Goal: Participate in discussion: Engage in conversation with other users on a specific topic

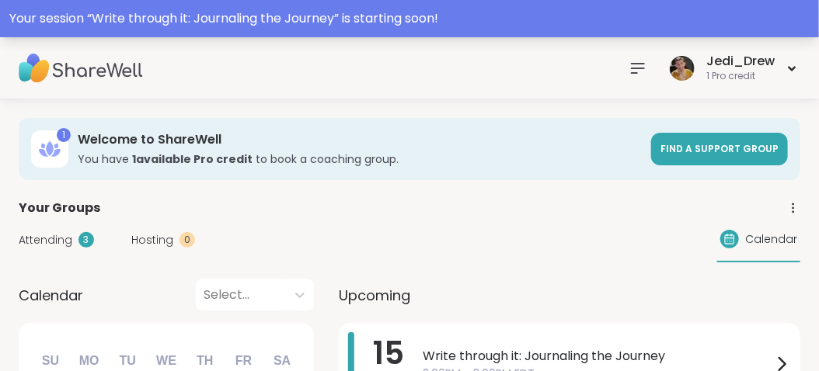
click at [355, 17] on div "Your session “ Write through it: Journaling the Journey ” is starting soon!" at bounding box center [409, 18] width 800 height 19
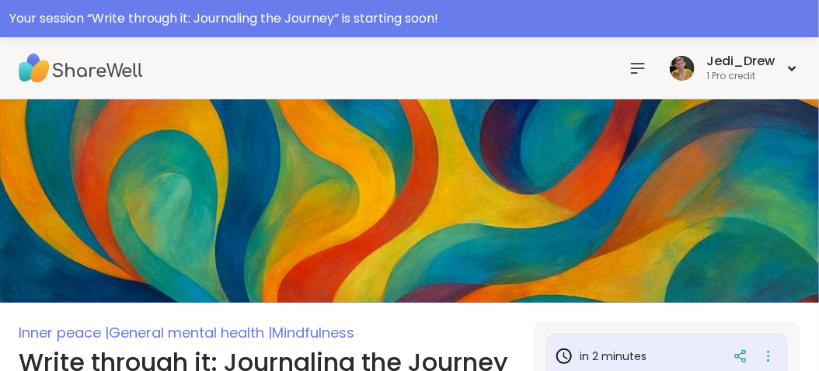
scroll to position [233, 0]
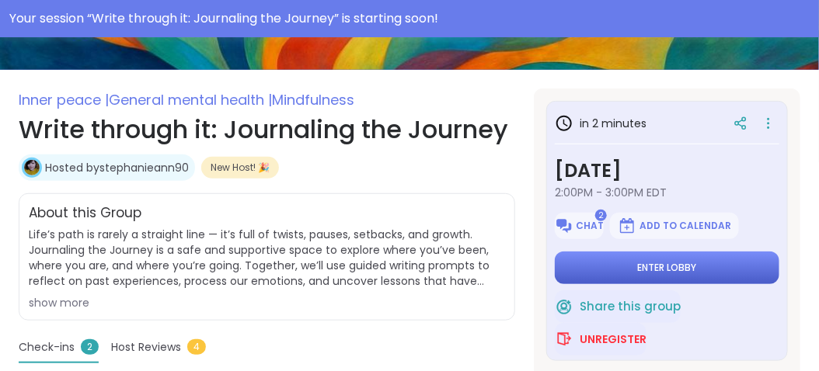
click at [668, 269] on span "Enter lobby" at bounding box center [667, 268] width 59 height 12
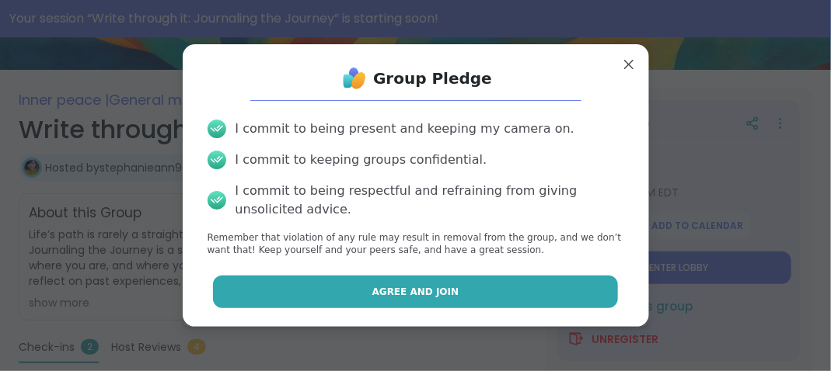
click at [453, 301] on button "Agree and Join" at bounding box center [415, 292] width 405 height 33
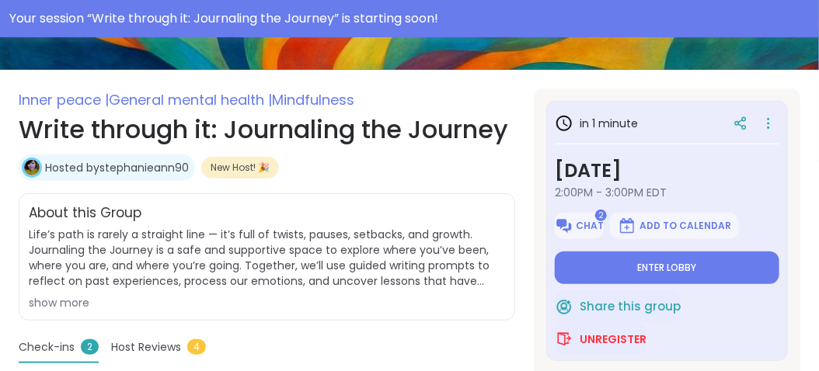
type textarea "*"
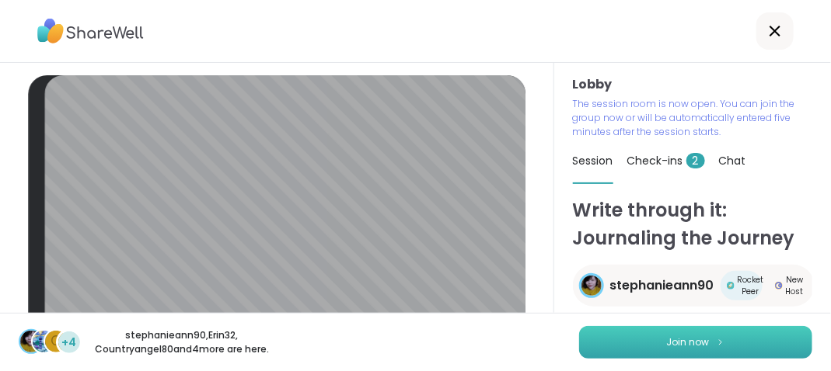
click at [664, 353] on button "Join now" at bounding box center [695, 342] width 233 height 33
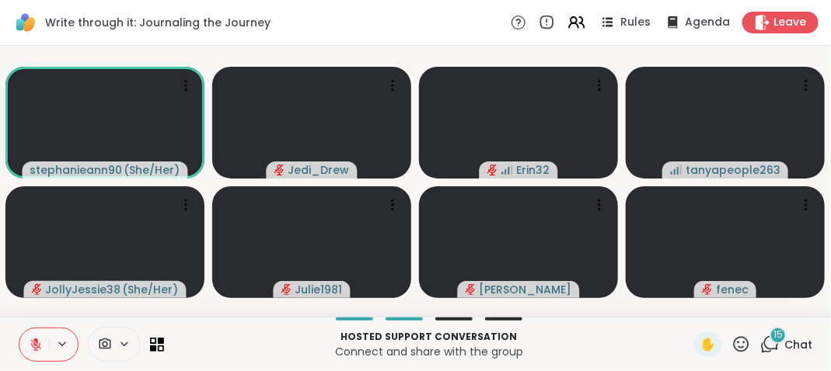
click at [30, 347] on icon at bounding box center [36, 345] width 14 height 14
click at [30, 347] on icon at bounding box center [33, 345] width 14 height 14
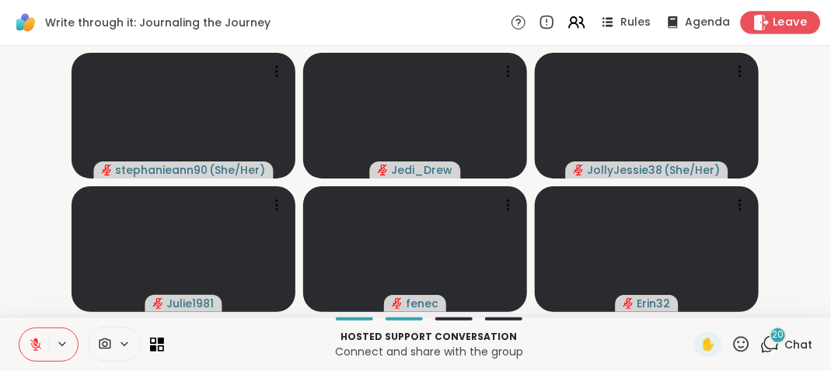
click at [774, 16] on span "Leave" at bounding box center [790, 23] width 34 height 16
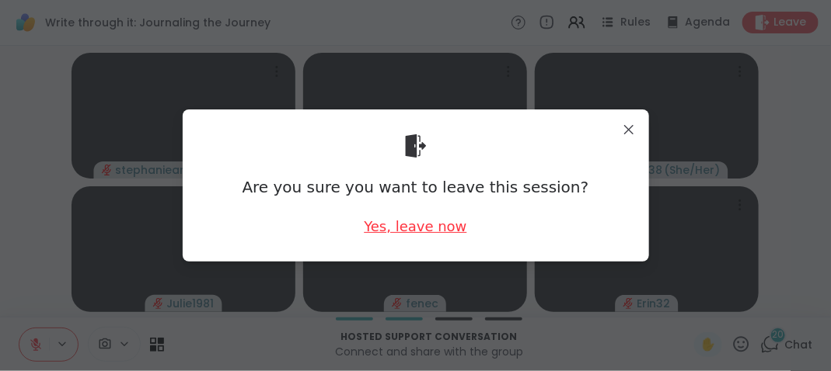
click at [391, 229] on div "Yes, leave now" at bounding box center [415, 226] width 103 height 19
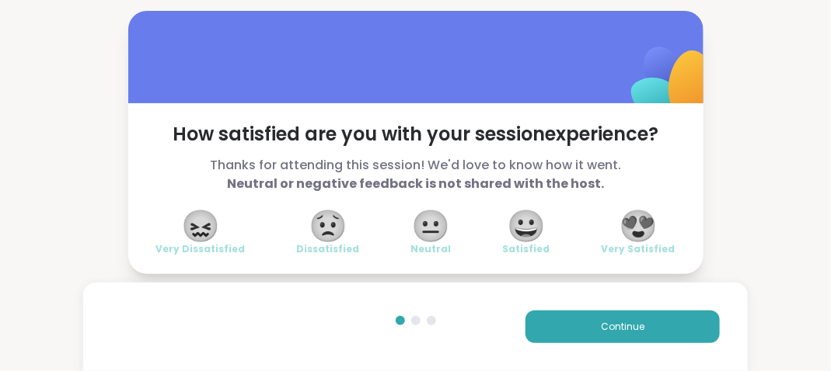
click at [631, 212] on span "😍" at bounding box center [638, 226] width 39 height 28
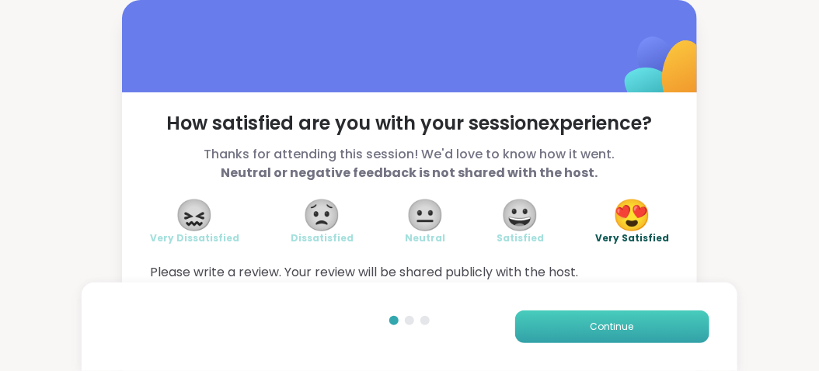
click at [632, 329] on span "Continue" at bounding box center [613, 327] width 44 height 14
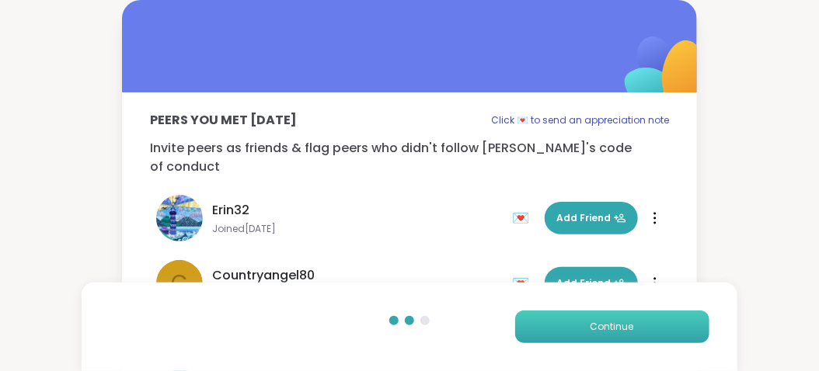
click at [632, 329] on span "Continue" at bounding box center [613, 327] width 44 height 14
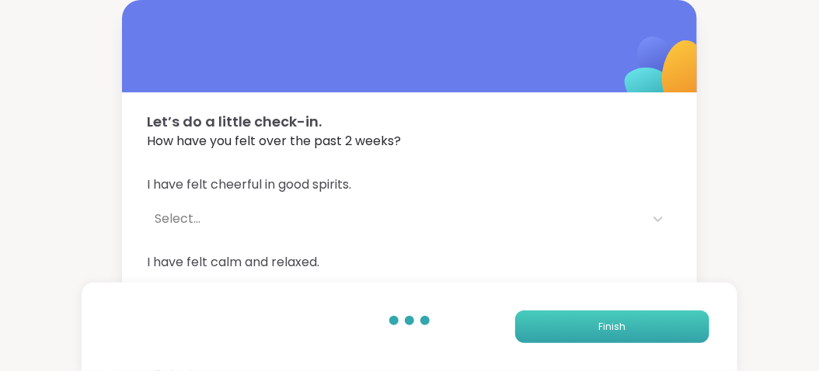
click at [632, 329] on button "Finish" at bounding box center [612, 327] width 194 height 33
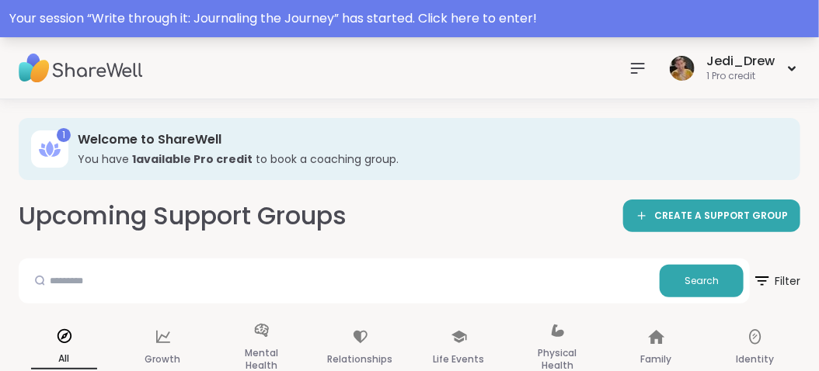
click at [463, 30] on div "Your session “ Write through it: Journaling the Journey ” has started. Click he…" at bounding box center [409, 18] width 819 height 37
